Goal: Transaction & Acquisition: Download file/media

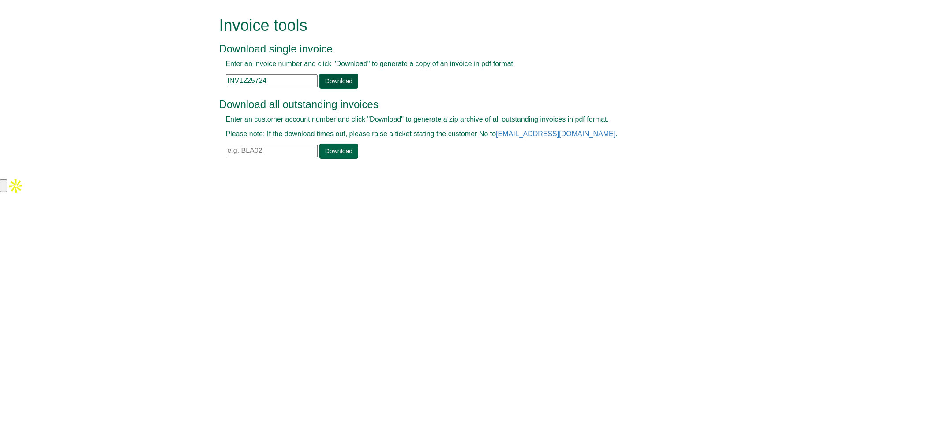
type input "INV1225724"
click at [319, 78] on link "Download" at bounding box center [338, 81] width 39 height 15
drag, startPoint x: 291, startPoint y: 78, endPoint x: 120, endPoint y: 88, distance: 171.8
click at [120, 88] on form "Invoice tools Download single invoice Enter an invoice number and click "Downlo…" at bounding box center [470, 88] width 941 height 177
paste input "INV1365026"
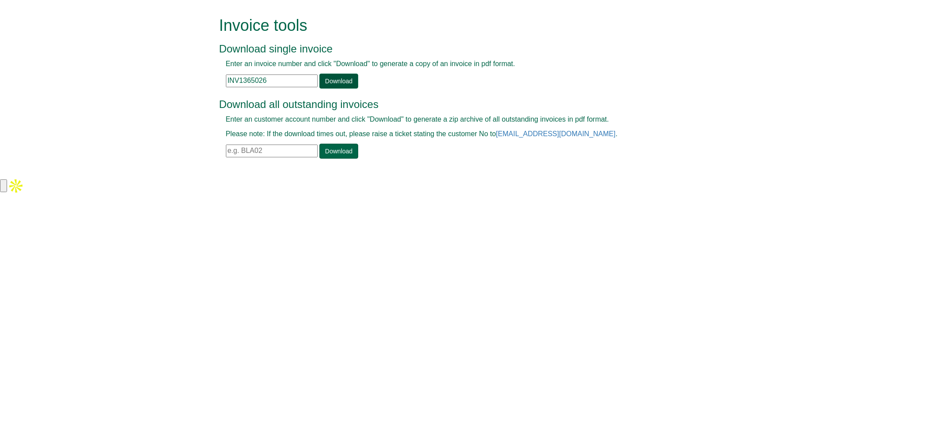
type input "INV1365026"
click at [321, 82] on link "Download" at bounding box center [338, 81] width 39 height 15
click at [266, 82] on input "text" at bounding box center [272, 81] width 92 height 13
paste input "INV1365026"
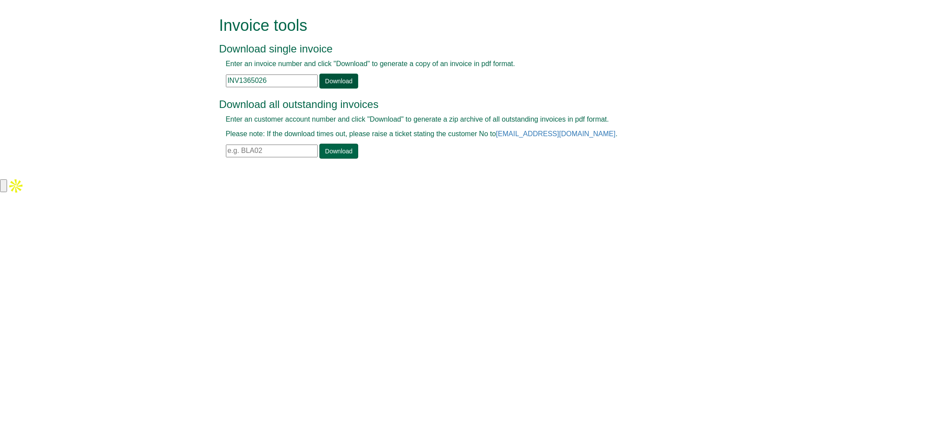
type input "INV1365026"
click at [329, 75] on link "Download" at bounding box center [338, 81] width 39 height 15
